Goal: Download file/media

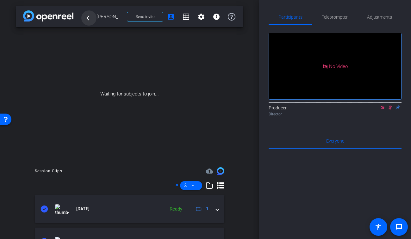
click at [89, 19] on mat-icon "arrow_back" at bounding box center [89, 18] width 8 height 8
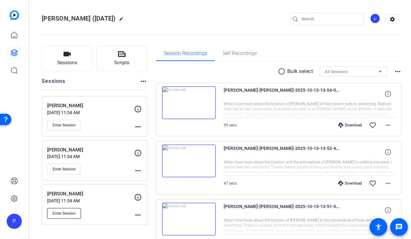
click at [65, 211] on span "Enter Session" at bounding box center [63, 213] width 23 height 5
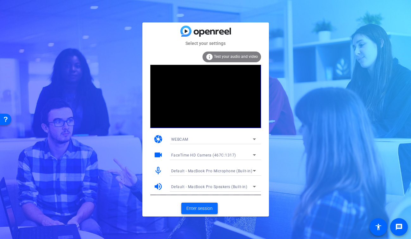
click at [205, 208] on span "Enter session" at bounding box center [199, 208] width 26 height 7
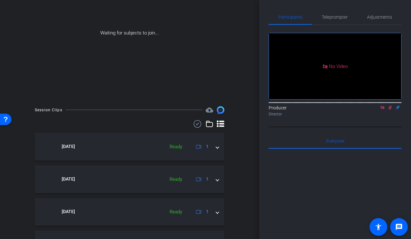
scroll to position [61, 0]
click at [199, 123] on icon at bounding box center [197, 124] width 9 height 8
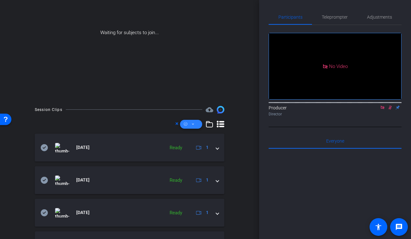
click at [198, 126] on span at bounding box center [191, 124] width 22 height 15
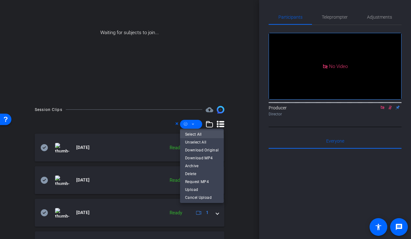
click at [202, 135] on span "Select All" at bounding box center [202, 135] width 34 height 8
click at [206, 158] on span "Download MP4" at bounding box center [202, 158] width 34 height 8
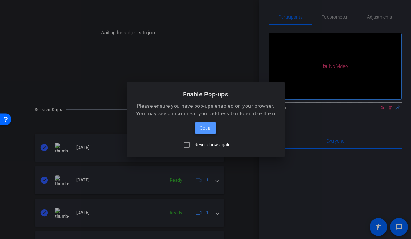
click at [210, 126] on span "Got it!" at bounding box center [205, 128] width 12 height 8
